Goal: Task Accomplishment & Management: Complete application form

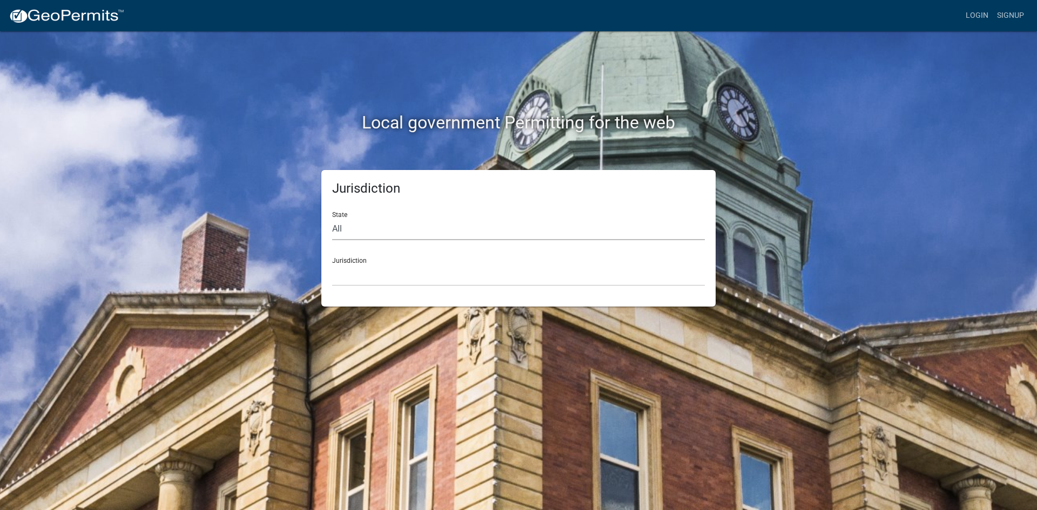
drag, startPoint x: 333, startPoint y: 226, endPoint x: 356, endPoint y: 226, distance: 23.2
click at [333, 226] on select "All Colorado Georgia Indiana Iowa Kansas Minnesota Ohio South Carolina Wisconsin" at bounding box center [518, 229] width 373 height 22
select select "[US_STATE]"
click at [332, 218] on select "All Colorado Georgia Indiana Iowa Kansas Minnesota Ohio South Carolina Wisconsin" at bounding box center [518, 229] width 373 height 22
click at [354, 261] on div "Jurisdiction Becker County, Minnesota Benton County, Minnesota Carlton County, …" at bounding box center [518, 267] width 373 height 37
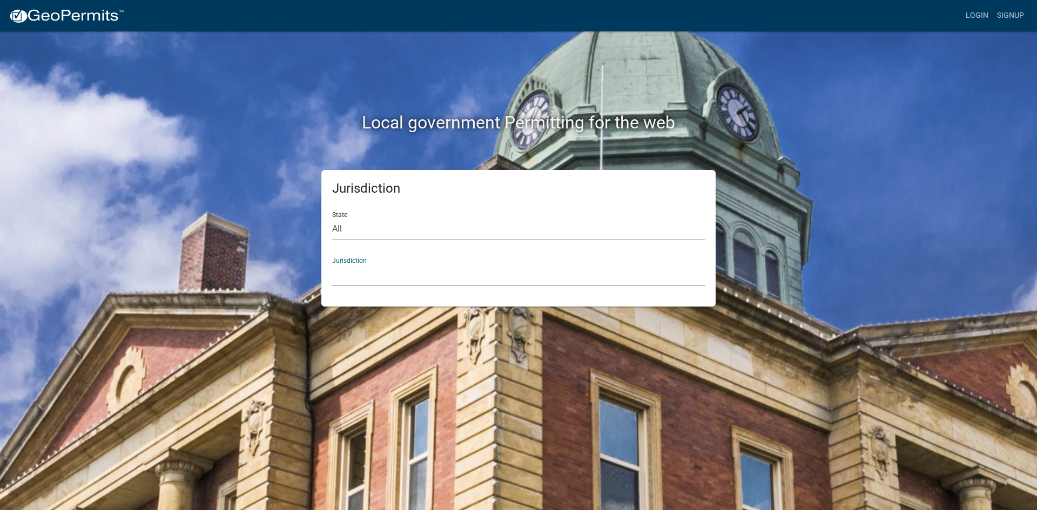
click at [365, 276] on select "Becker County, Minnesota Benton County, Minnesota Carlton County, Minnesota Cit…" at bounding box center [518, 275] width 373 height 22
click at [371, 228] on select "All Colorado Georgia Indiana Iowa Kansas Minnesota Ohio South Carolina Wisconsin" at bounding box center [518, 229] width 373 height 22
select select "[US_STATE]"
click at [332, 218] on select "All Colorado Georgia Indiana Iowa Kansas Minnesota Ohio South Carolina Wisconsin" at bounding box center [518, 229] width 373 height 22
click at [385, 278] on select "Becker County, Minnesota Benton County, Minnesota Carlton County, Minnesota Cit…" at bounding box center [518, 275] width 373 height 22
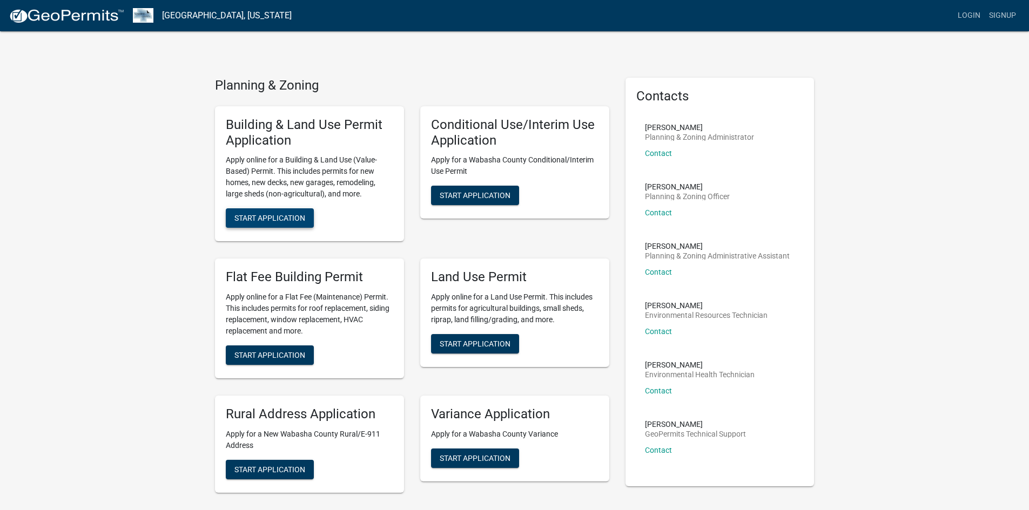
click at [263, 216] on span "Start Application" at bounding box center [269, 218] width 71 height 9
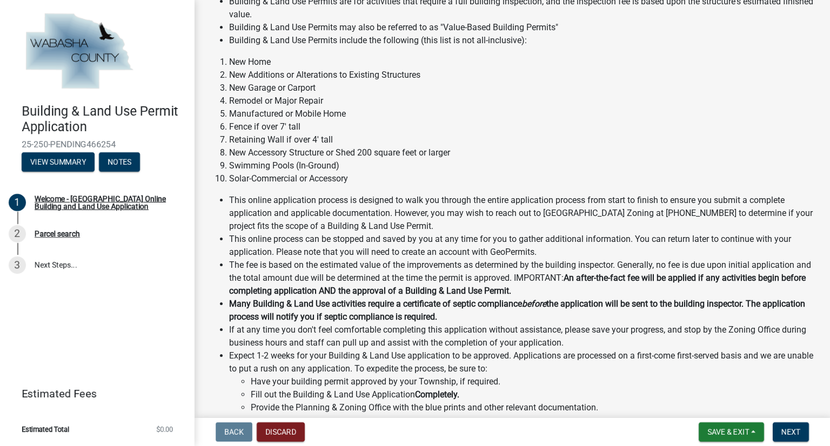
scroll to position [216, 0]
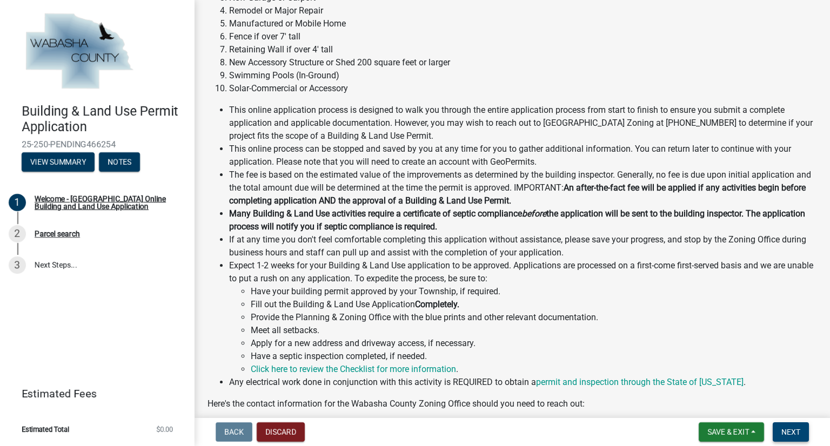
drag, startPoint x: 789, startPoint y: 431, endPoint x: 829, endPoint y: 356, distance: 84.6
click at [789, 431] on span "Next" at bounding box center [790, 432] width 19 height 9
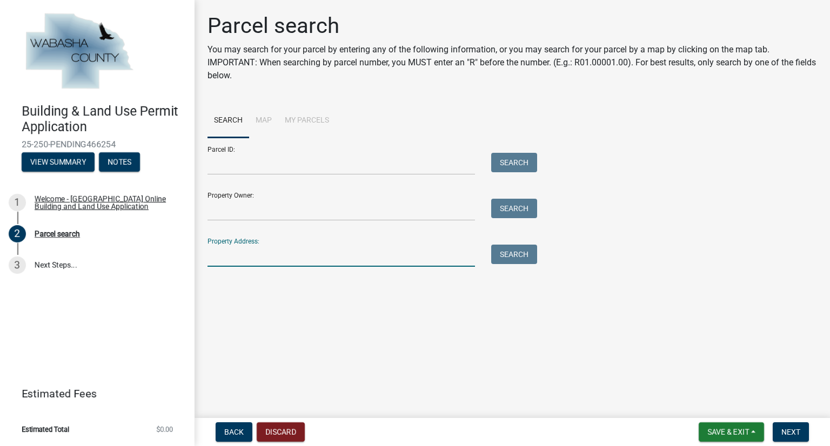
click at [223, 256] on input "Property Address:" at bounding box center [340, 256] width 267 height 22
paste input "310 2nd St SE Harmony MN 55939"
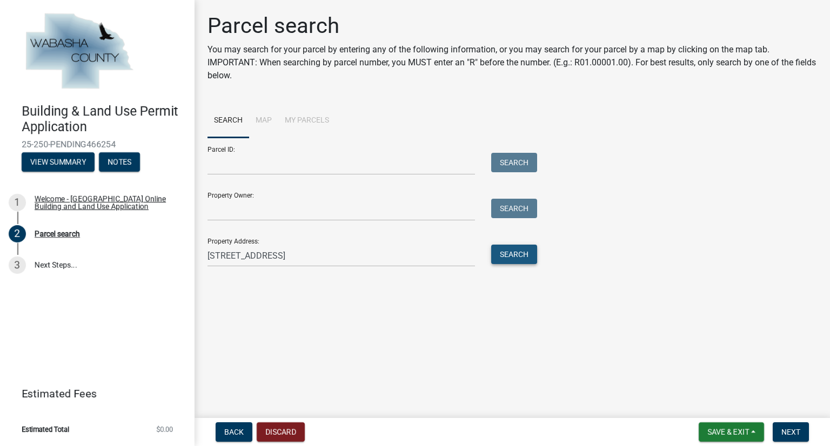
click at [507, 255] on button "Search" at bounding box center [514, 254] width 46 height 19
click at [382, 282] on strong "310 2nd St SE Harmony MN 55939" at bounding box center [389, 283] width 78 height 10
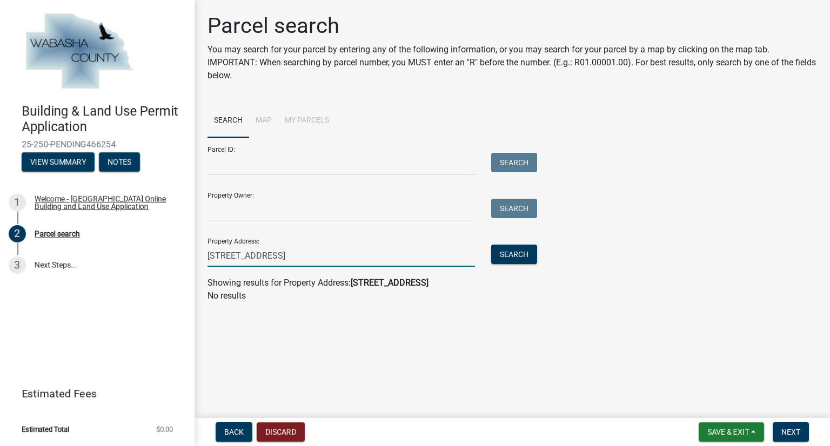
click at [274, 259] on input "310 2nd St SE Harmony MN 55939" at bounding box center [340, 256] width 267 height 22
type input "310 2nd St SE Harmony MN 55939"
click at [510, 255] on button "Search" at bounding box center [514, 254] width 46 height 19
drag, startPoint x: 359, startPoint y: 250, endPoint x: 151, endPoint y: 262, distance: 208.3
click at [151, 262] on div "Building & Land Use Permit Application 25-250-PENDING466254 View Summary Notes …" at bounding box center [415, 223] width 830 height 446
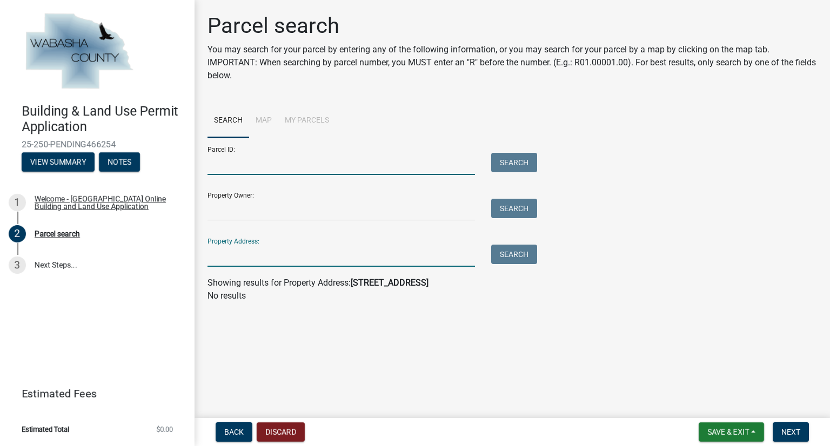
click at [244, 163] on input "Parcel ID:" at bounding box center [340, 164] width 267 height 22
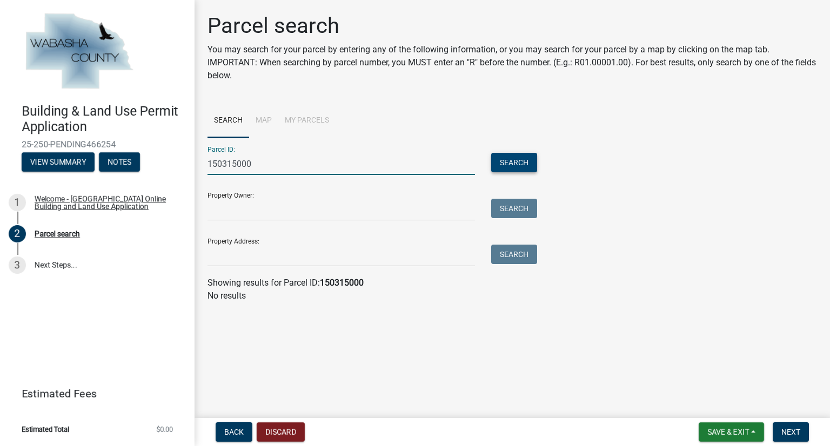
type input "150315000"
click at [499, 157] on button "Search" at bounding box center [514, 162] width 46 height 19
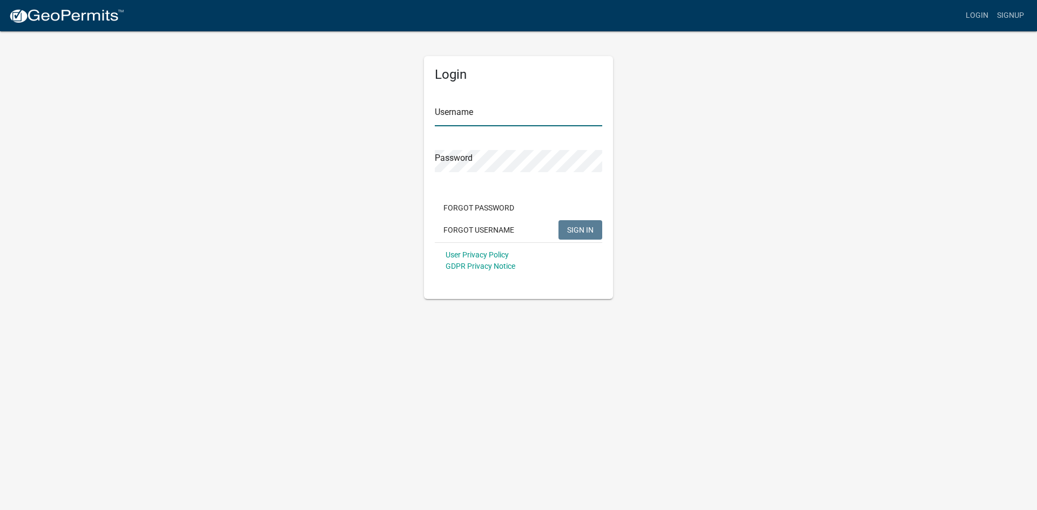
type input "[PERSON_NAME][EMAIL_ADDRESS][DOMAIN_NAME]"
click at [581, 226] on span "SIGN IN" at bounding box center [580, 229] width 26 height 9
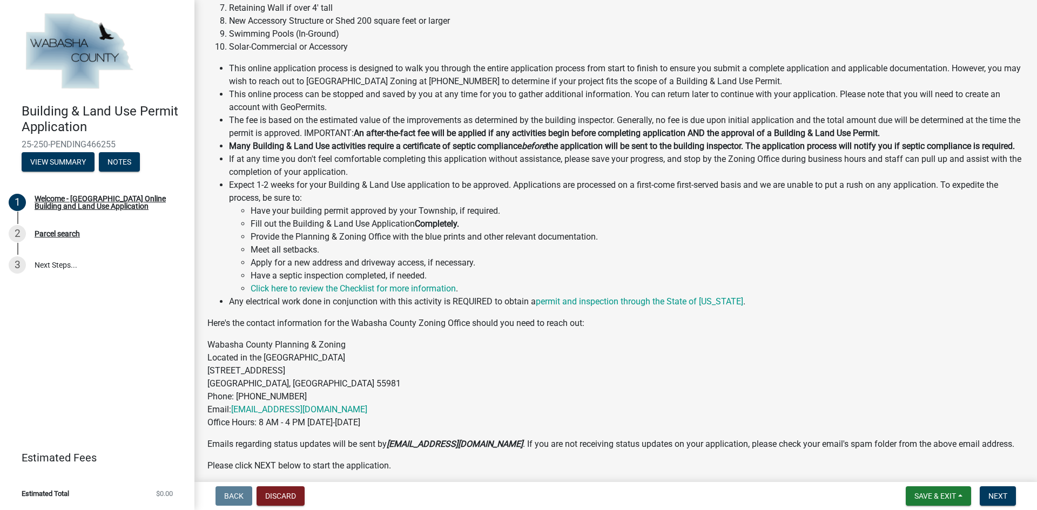
scroll to position [264, 0]
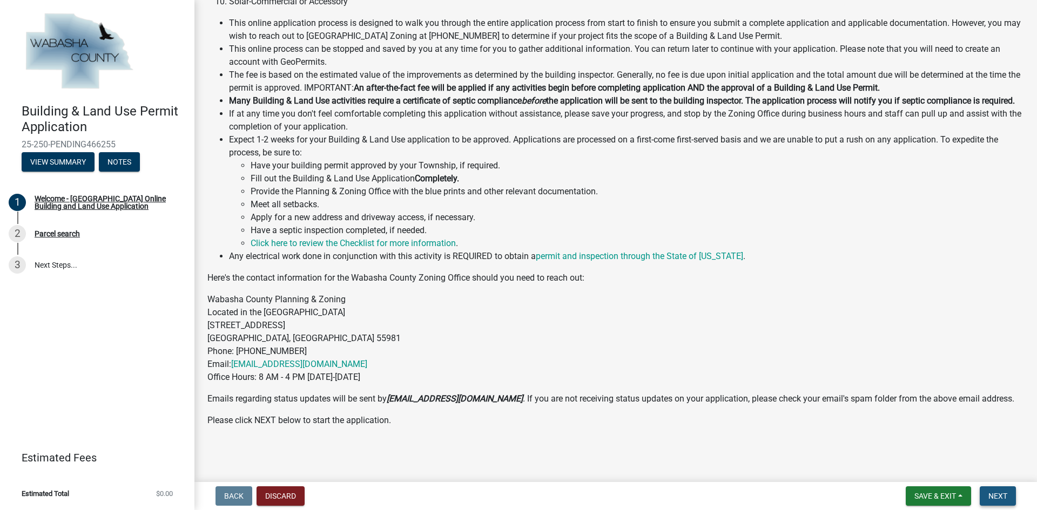
click at [997, 490] on button "Next" at bounding box center [998, 496] width 36 height 19
